Goal: Information Seeking & Learning: Learn about a topic

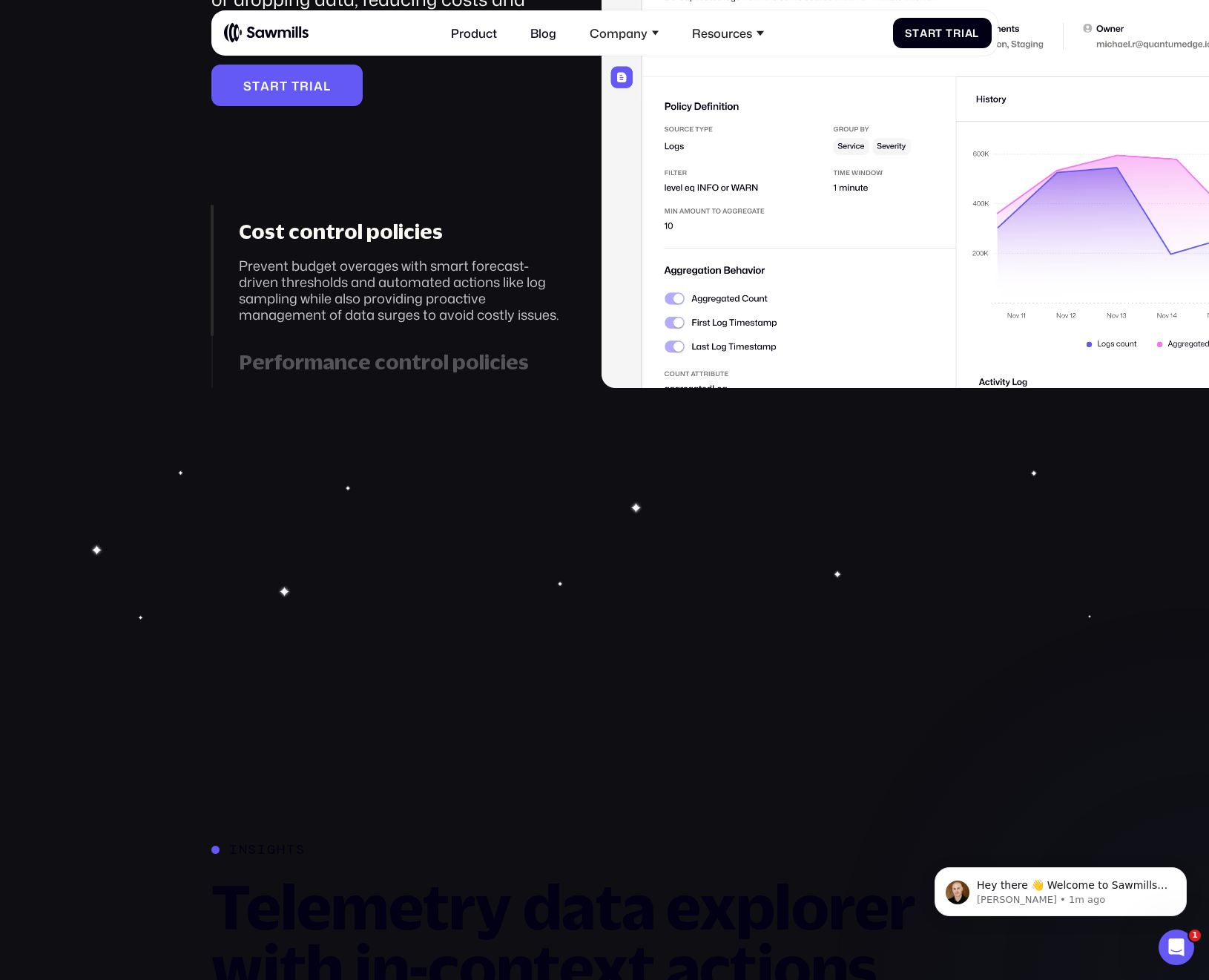
scroll to position [2845, 0]
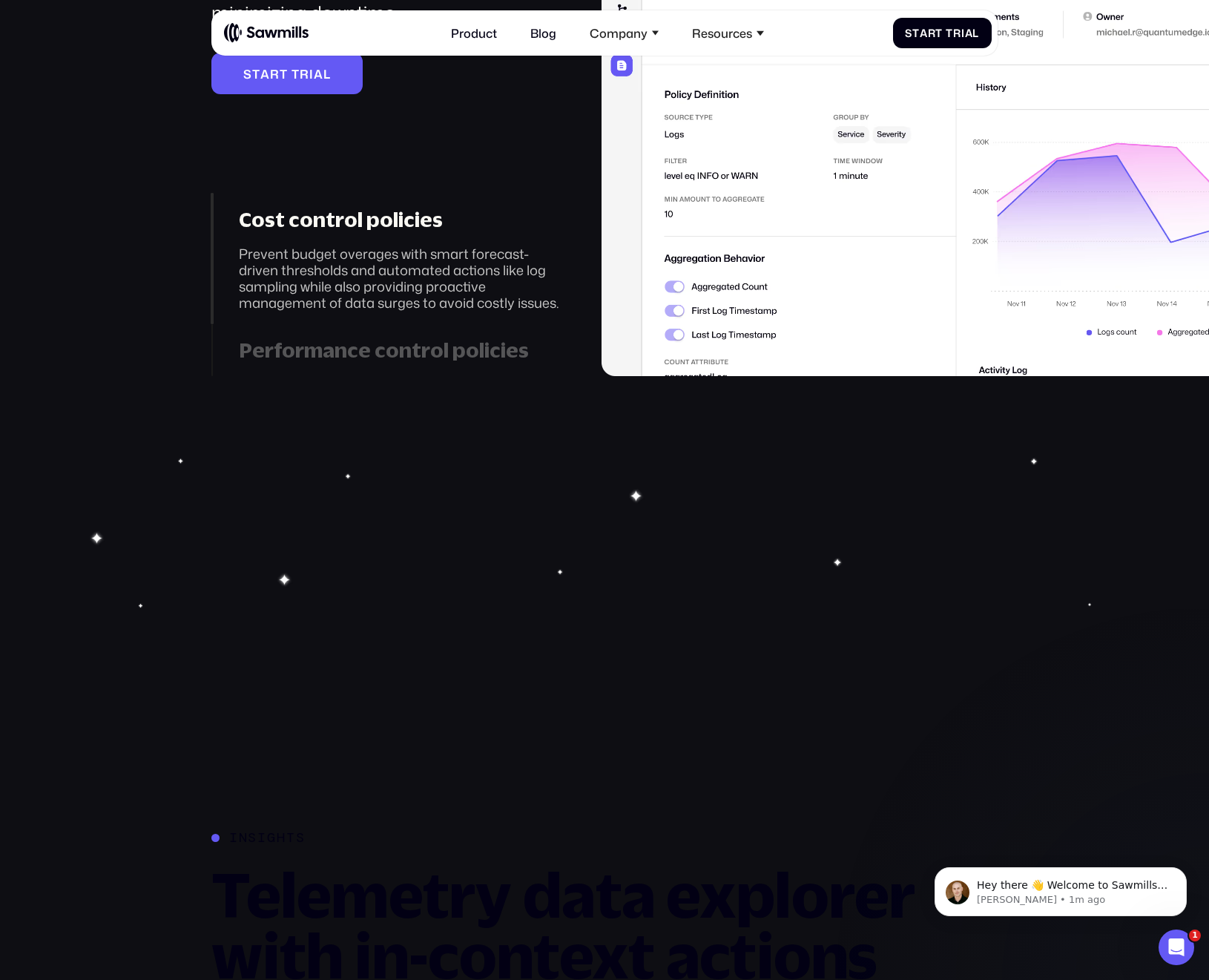
click at [424, 364] on link "Performance control policies Prevent observability system downtime by defining …" at bounding box center [385, 349] width 348 height 52
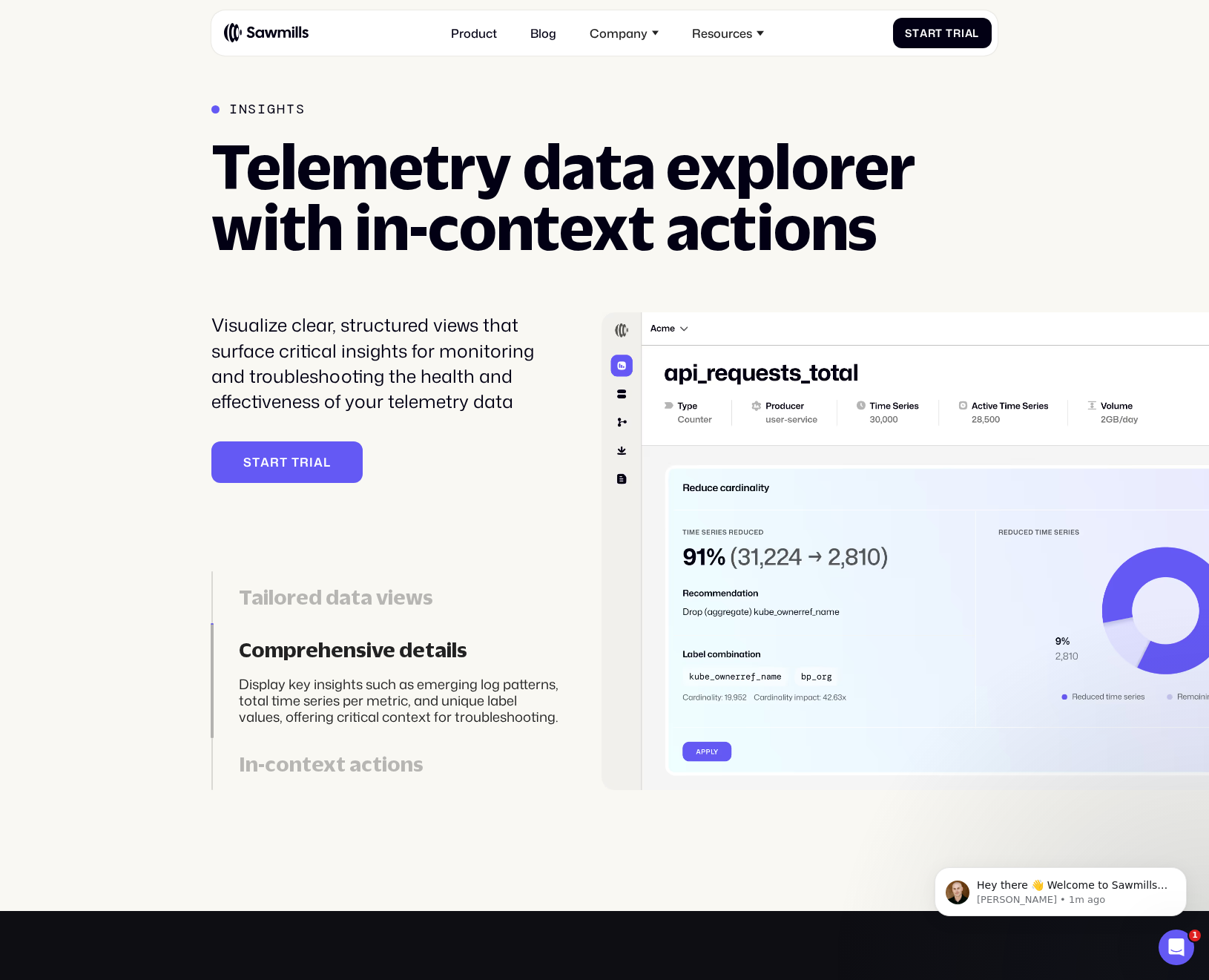
scroll to position [3578, 0]
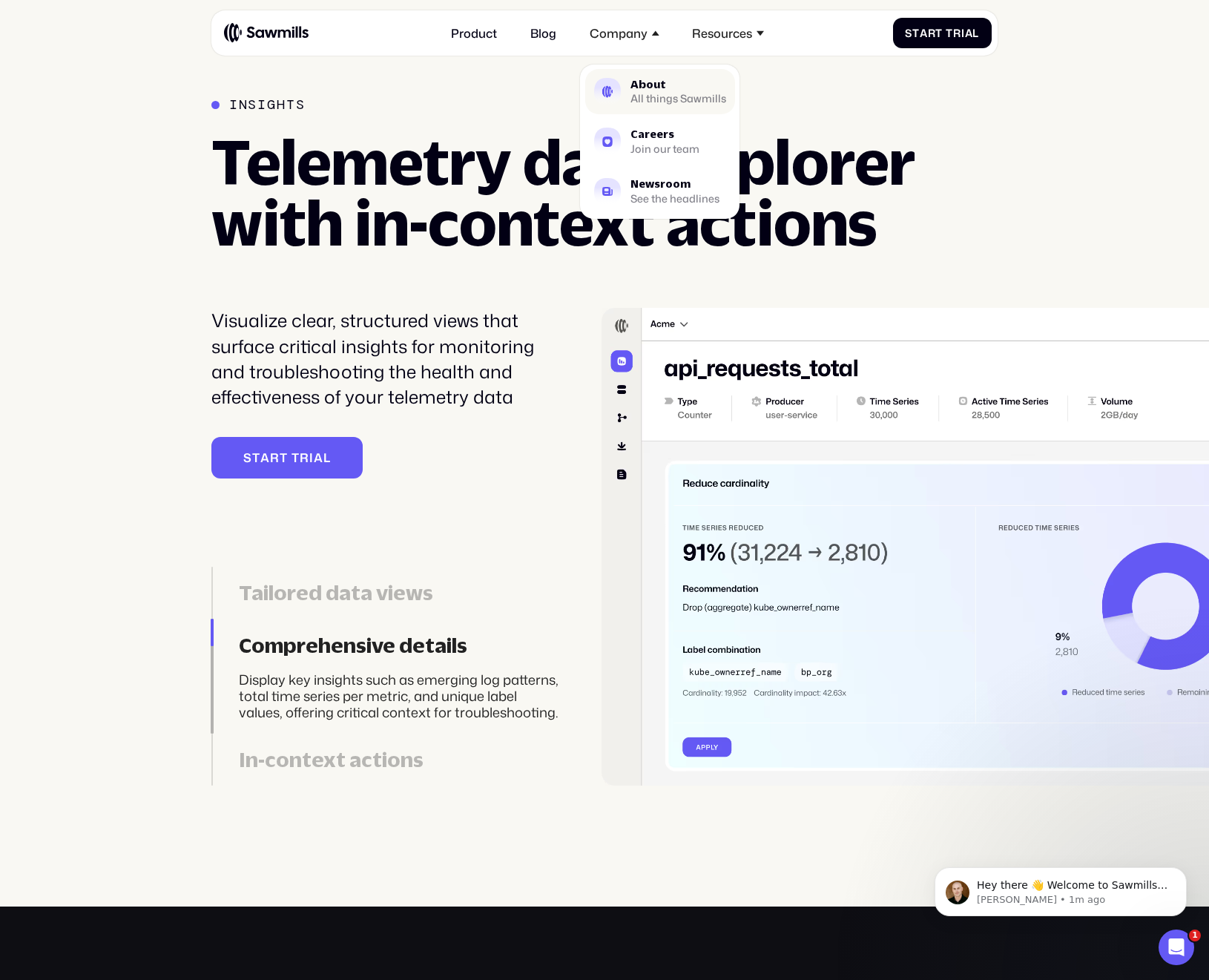
click at [663, 95] on div "All things Sawmills" at bounding box center [678, 99] width 96 height 10
